Goal: Check status: Check status

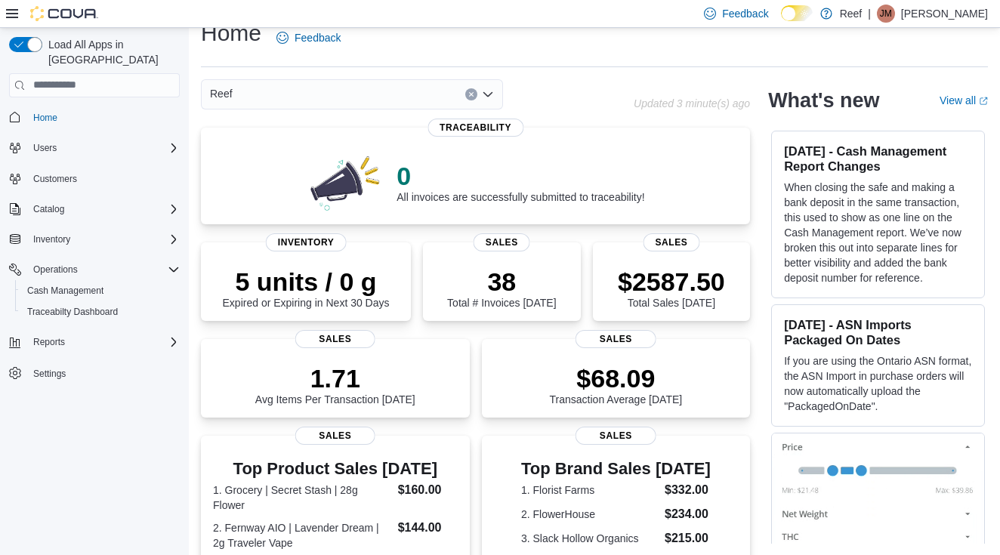
scroll to position [22, 0]
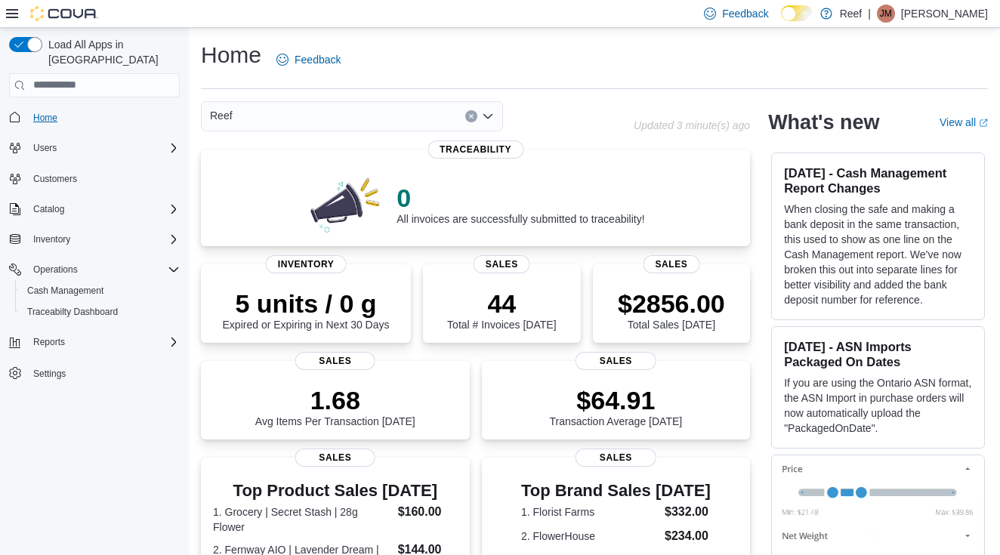
click at [61, 109] on link "Home" at bounding box center [45, 118] width 36 height 18
click at [554, 316] on div "52 Total # Invoices Today" at bounding box center [501, 308] width 109 height 42
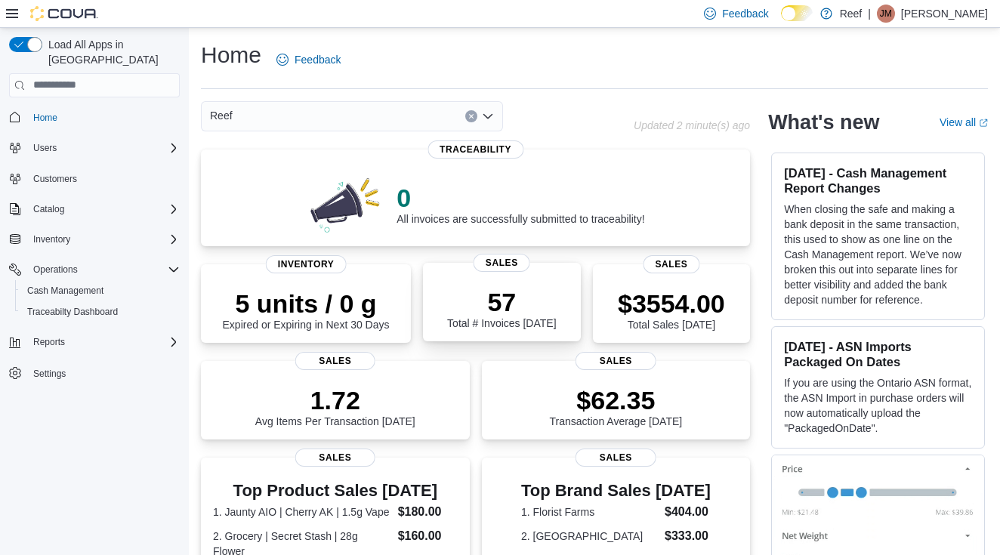
click at [477, 307] on p "57" at bounding box center [501, 302] width 109 height 30
